Goal: Check status: Check status

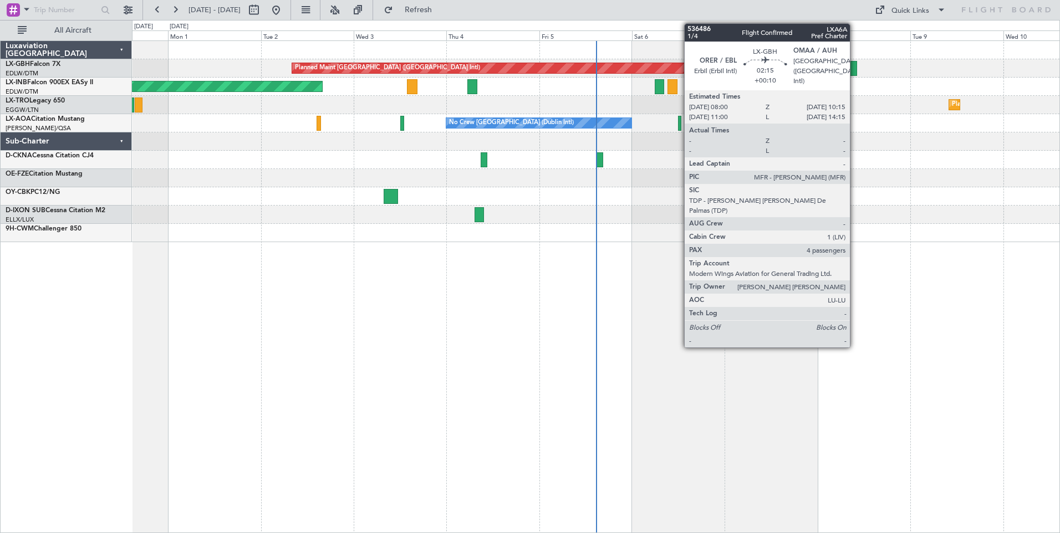
click at [855, 70] on div at bounding box center [852, 68] width 9 height 15
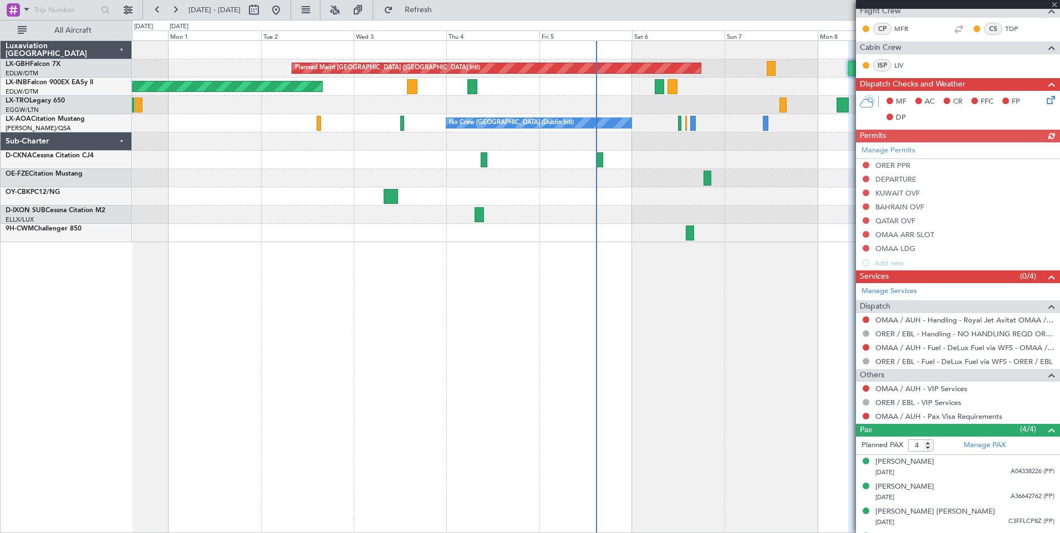
scroll to position [277, 0]
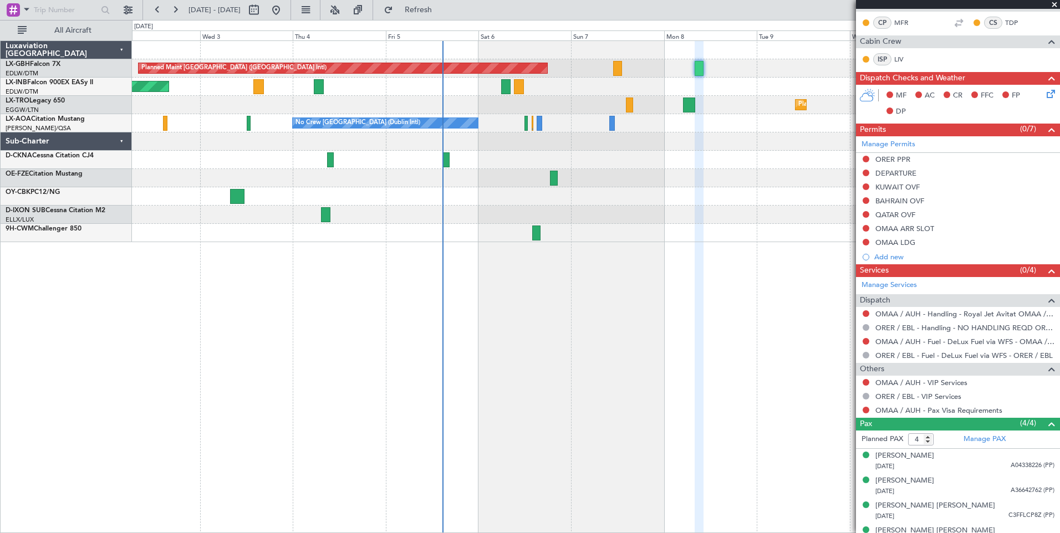
click at [579, 283] on div "Planned Maint [GEOGRAPHIC_DATA] ([GEOGRAPHIC_DATA] Intl) Unplanned Maint [GEOGR…" at bounding box center [596, 286] width 928 height 493
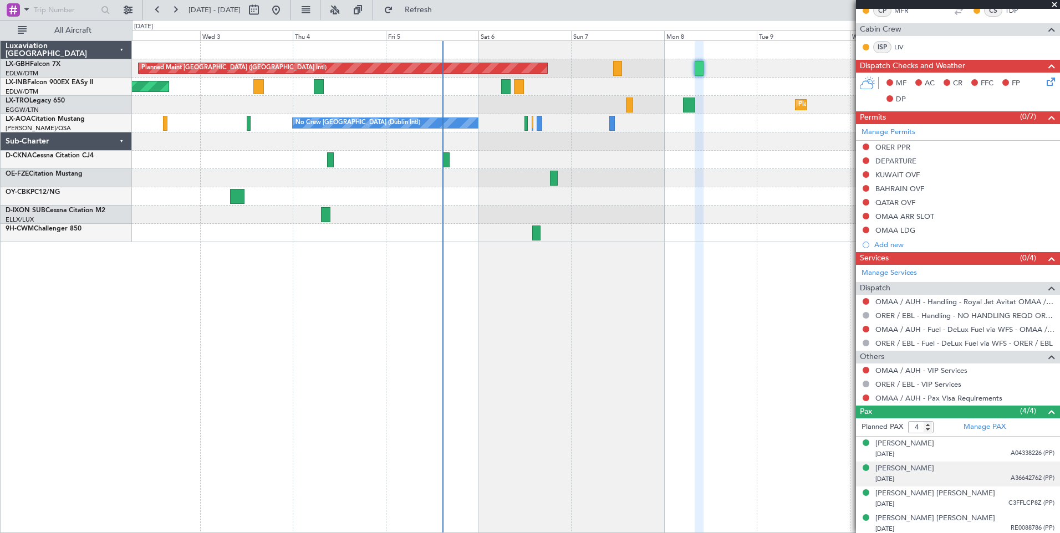
scroll to position [292, 0]
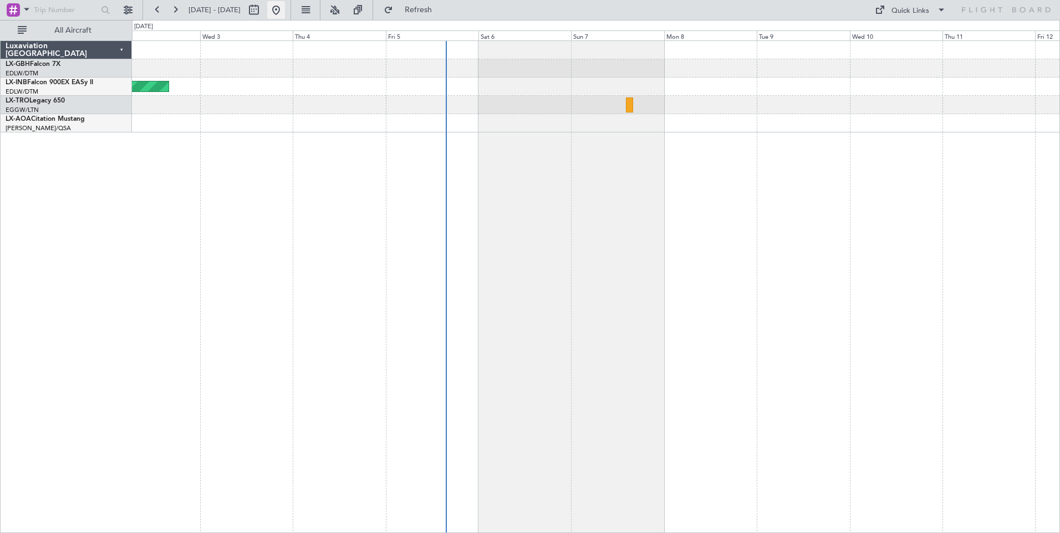
click at [285, 9] on button at bounding box center [276, 10] width 18 height 18
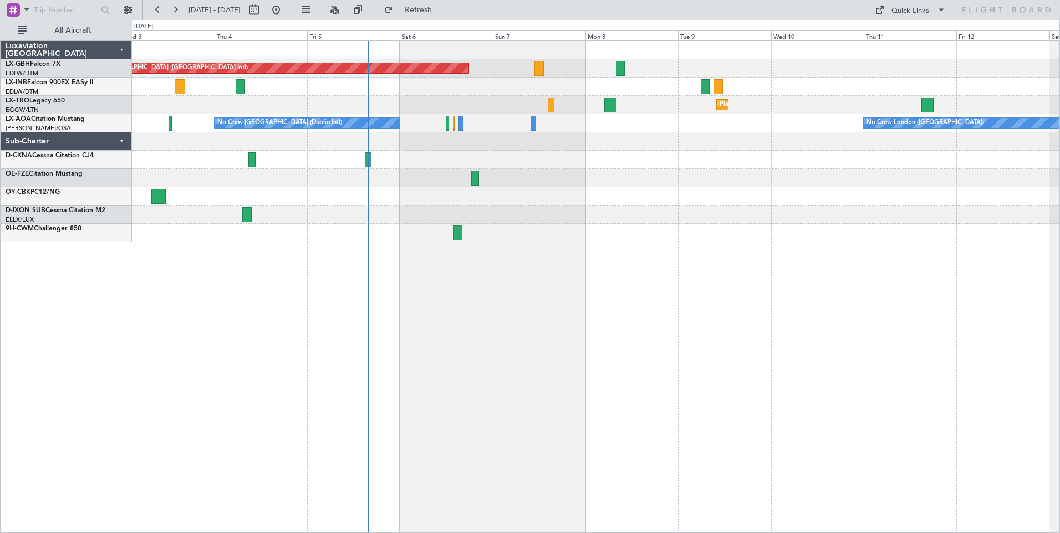
click at [590, 210] on div "Planned Maint [GEOGRAPHIC_DATA] ([GEOGRAPHIC_DATA] Intl) Unplanned Maint [GEOGR…" at bounding box center [596, 141] width 928 height 201
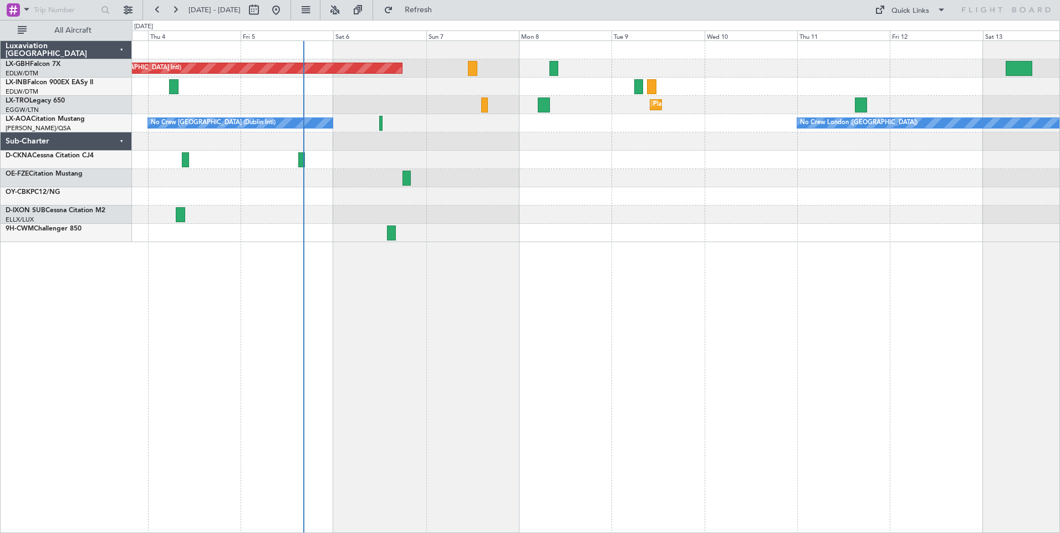
click at [583, 155] on div at bounding box center [596, 160] width 928 height 18
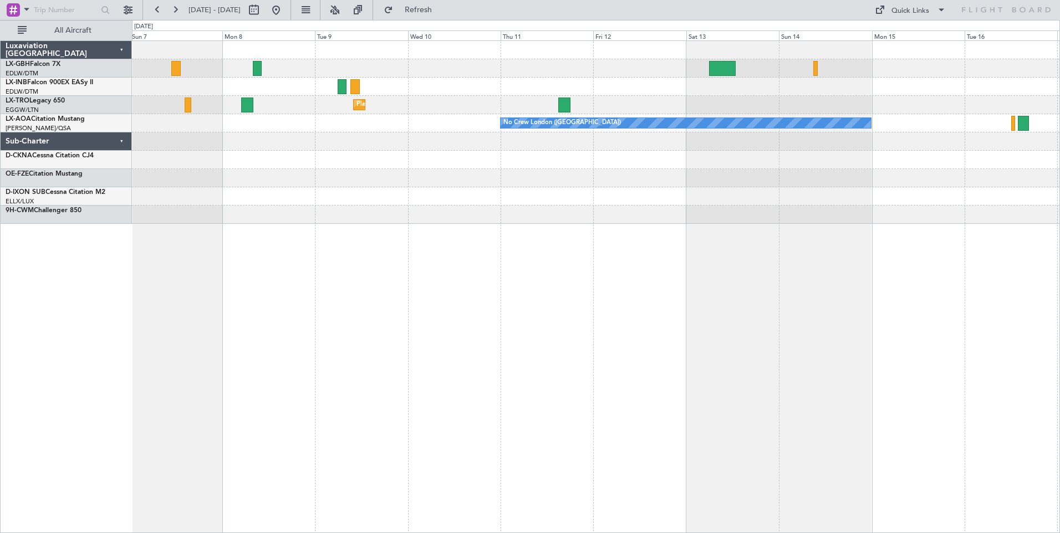
click at [358, 176] on div "Planned Maint Nurnberg Planned Maint [GEOGRAPHIC_DATA] ([GEOGRAPHIC_DATA]) Plan…" at bounding box center [596, 286] width 928 height 493
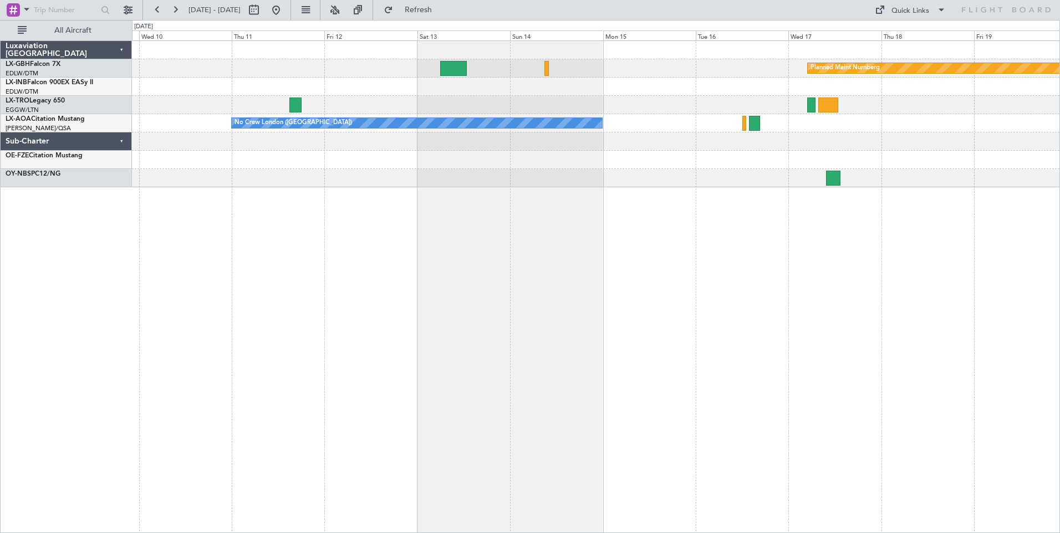
click at [403, 170] on div "Planned Maint Nurnberg Planned [GEOGRAPHIC_DATA] No Crew [GEOGRAPHIC_DATA] ([GE…" at bounding box center [596, 114] width 928 height 146
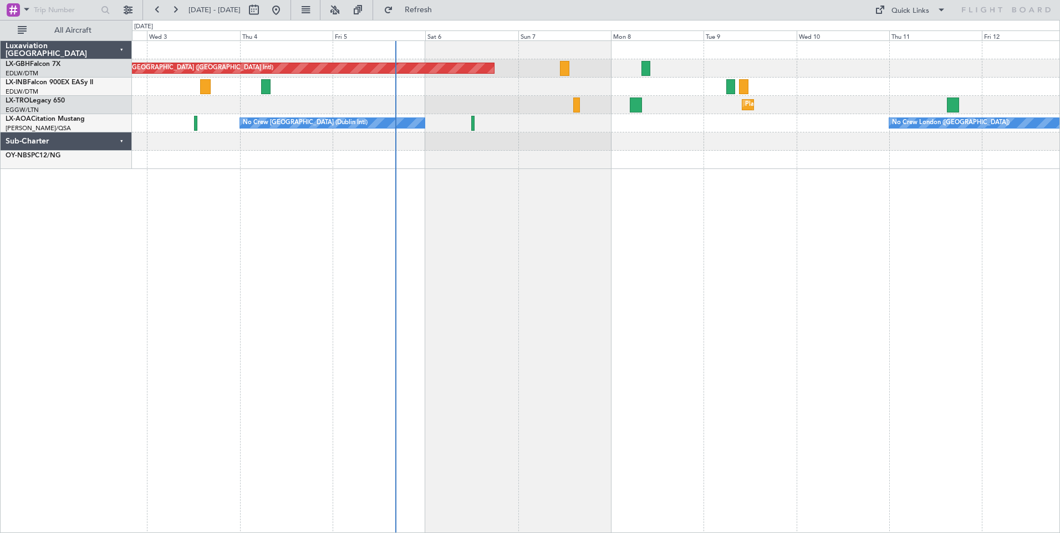
click at [925, 217] on div "Planned Maint [GEOGRAPHIC_DATA] ([GEOGRAPHIC_DATA] Intl) Unplanned Maint [GEOGR…" at bounding box center [596, 286] width 928 height 493
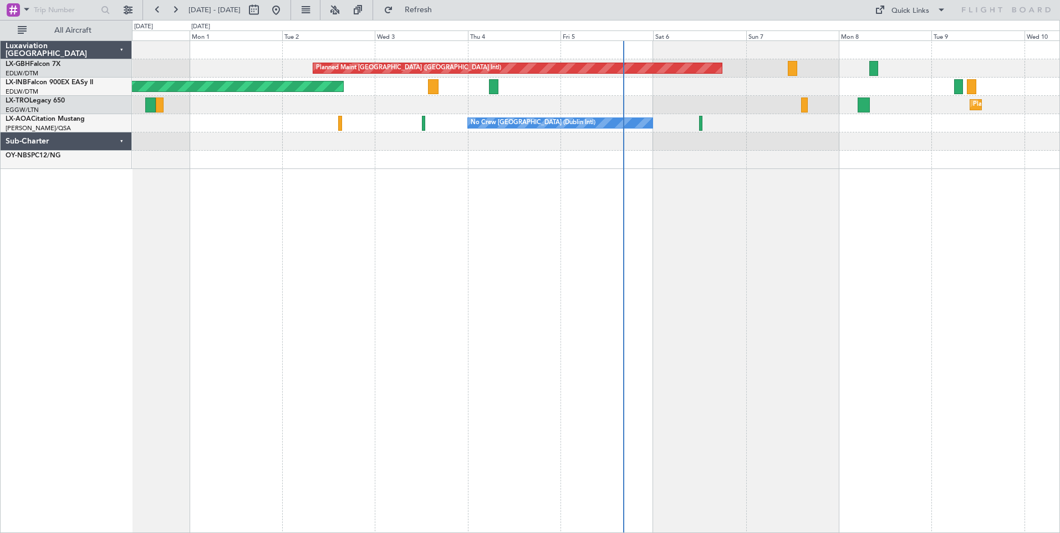
click at [867, 225] on div "Planned Maint [GEOGRAPHIC_DATA] ([GEOGRAPHIC_DATA] Intl) Unplanned Maint [GEOGR…" at bounding box center [596, 286] width 928 height 493
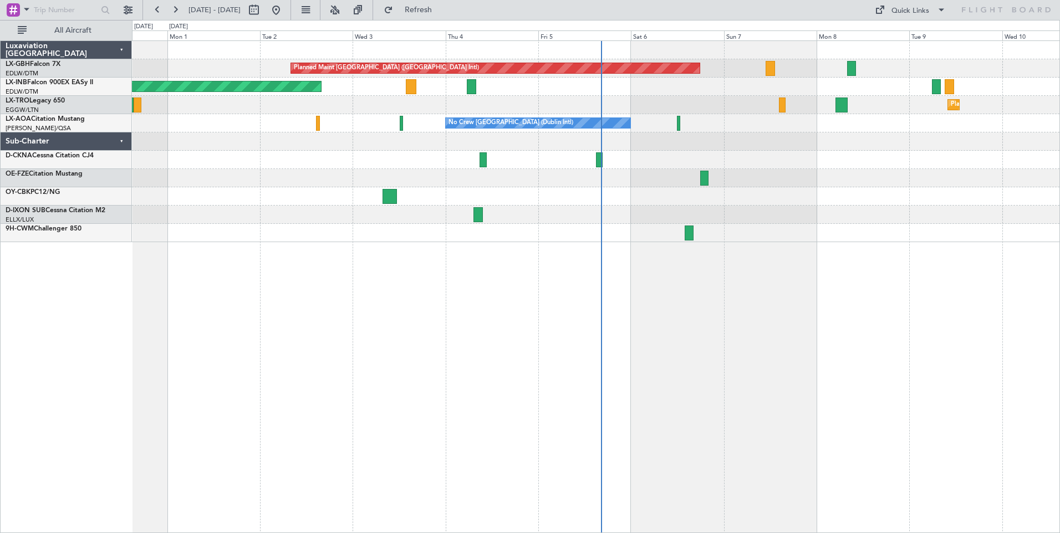
click at [293, 337] on div "Planned Maint [GEOGRAPHIC_DATA] ([GEOGRAPHIC_DATA] Intl) Unplanned Maint [GEOGR…" at bounding box center [596, 286] width 928 height 493
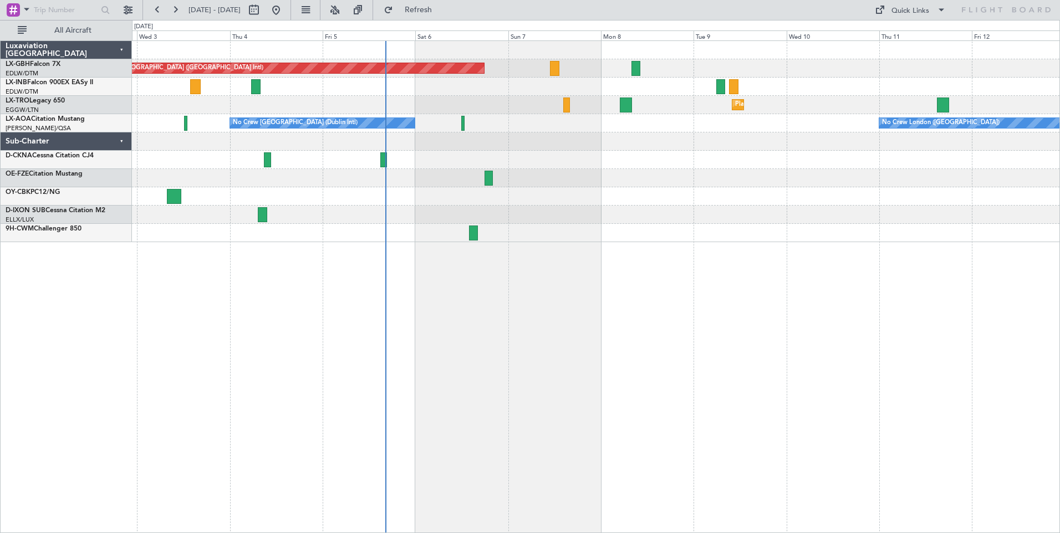
click at [570, 371] on div "Planned Maint [GEOGRAPHIC_DATA] ([GEOGRAPHIC_DATA] Intl) Unplanned Maint [GEOGR…" at bounding box center [596, 286] width 928 height 493
